Goal: Find contact information: Find contact information

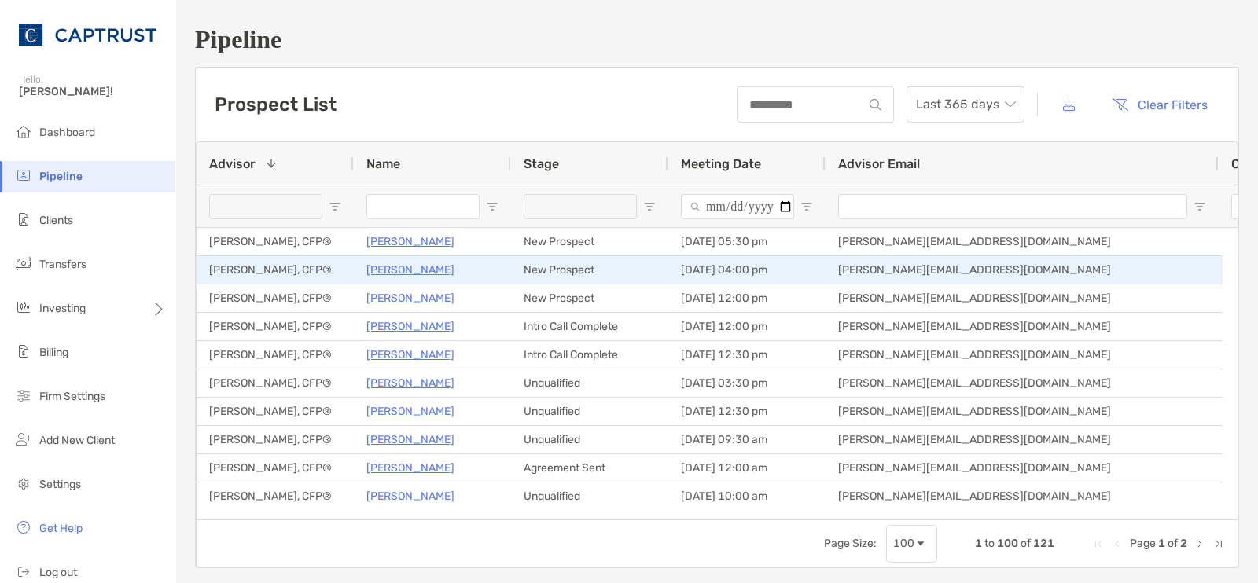
click at [404, 270] on p "[PERSON_NAME]" at bounding box center [410, 270] width 88 height 20
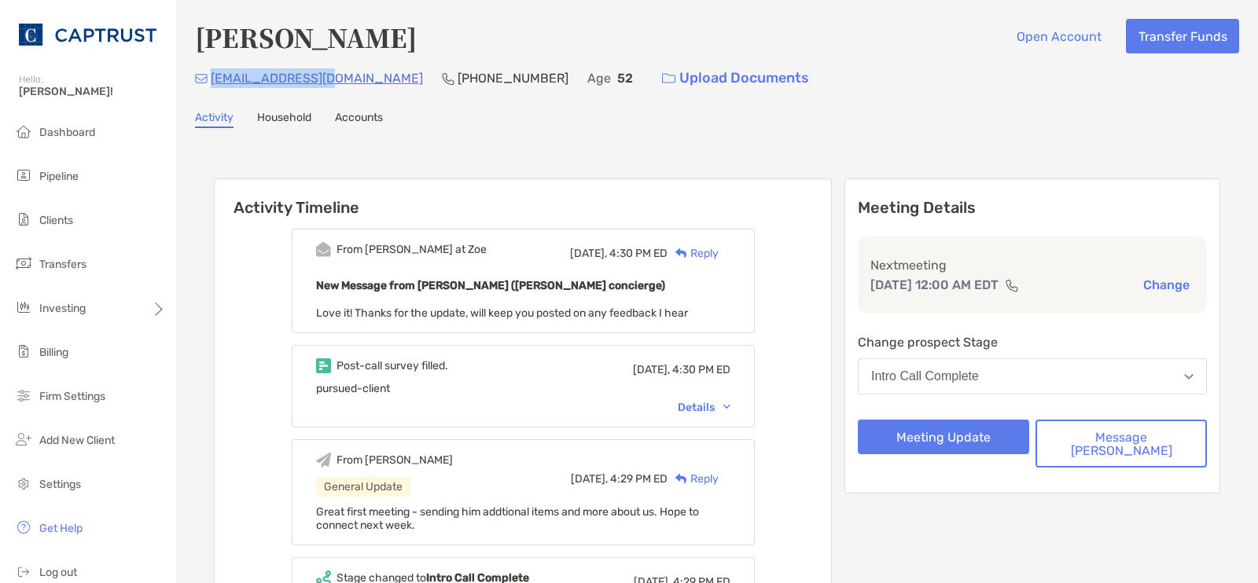
drag, startPoint x: 328, startPoint y: 80, endPoint x: 213, endPoint y: 75, distance: 114.9
click at [213, 75] on div "[EMAIL_ADDRESS][DOMAIN_NAME] [PHONE_NUMBER] Age [DEMOGRAPHIC_DATA] Upload Docum…" at bounding box center [717, 78] width 1044 height 34
copy p "[EMAIL_ADDRESS][DOMAIN_NAME]"
click at [491, 113] on div "Activity Household Accounts" at bounding box center [717, 119] width 1044 height 17
drag, startPoint x: 330, startPoint y: 74, endPoint x: 211, endPoint y: 76, distance: 118.7
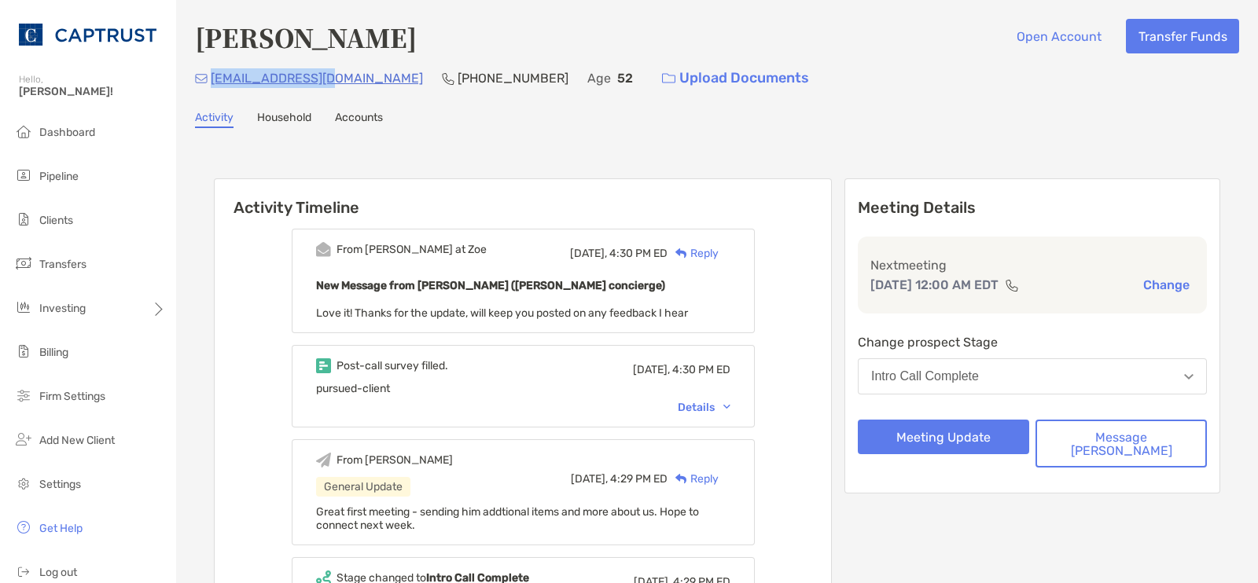
click at [211, 76] on div "[EMAIL_ADDRESS][DOMAIN_NAME] [PHONE_NUMBER] Age [DEMOGRAPHIC_DATA] Upload Docum…" at bounding box center [717, 78] width 1044 height 34
copy p "[EMAIL_ADDRESS][DOMAIN_NAME]"
